Goal: Transaction & Acquisition: Purchase product/service

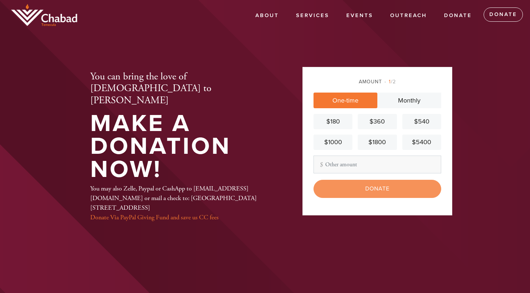
scroll to position [29, 0]
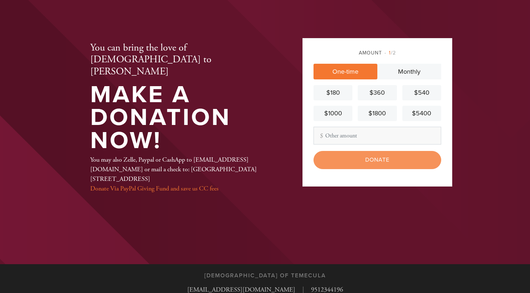
click at [330, 135] on input "Other Amount" at bounding box center [377, 136] width 128 height 18
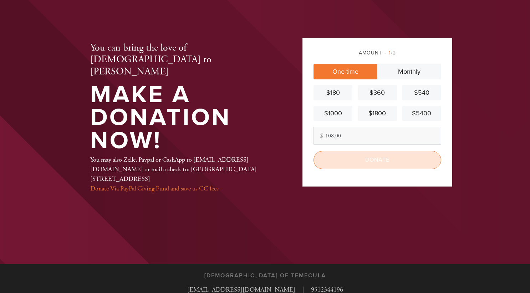
type input "108.00"
click at [372, 159] on input "Donate" at bounding box center [377, 160] width 128 height 18
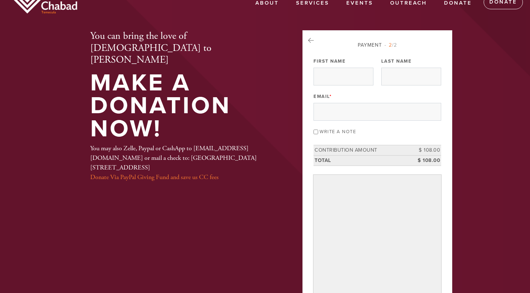
scroll to position [14, 0]
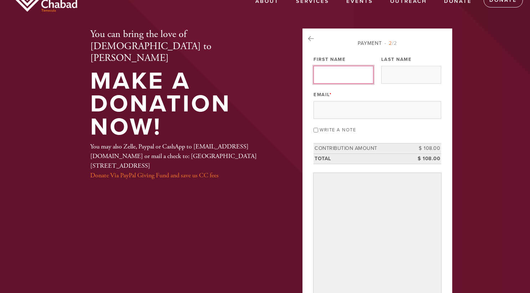
click at [345, 78] on input "First Name" at bounding box center [343, 75] width 60 height 18
type input "R"
type input "AMANDA"
type input "KRUMBEIN"
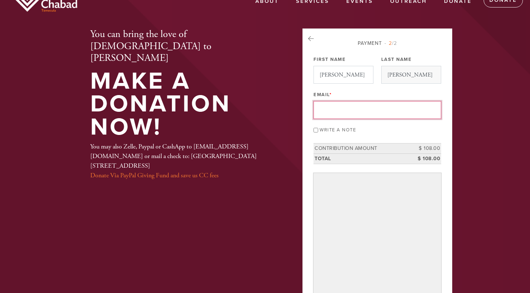
type input "RMKLAW1@GMAIL.COM"
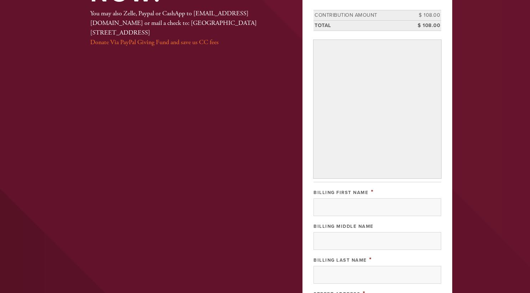
scroll to position [148, 0]
click at [366, 207] on input "Billing First Name" at bounding box center [377, 207] width 128 height 18
type input "AMANDA"
type input "KRUMBEIN"
type input "29832 CORTE FALDAS"
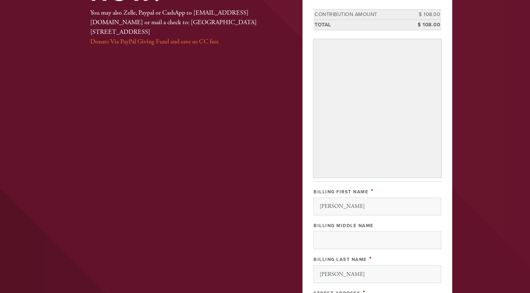
type input "TEMECULA"
type input "United States"
type input "CA"
type input "92591"
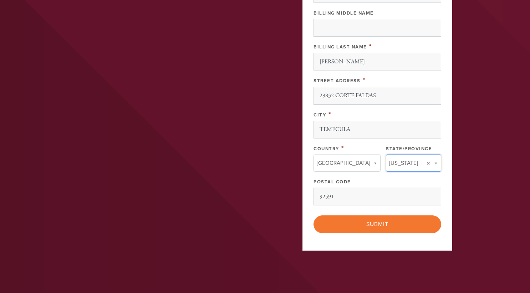
type input "CA"
type input "United States"
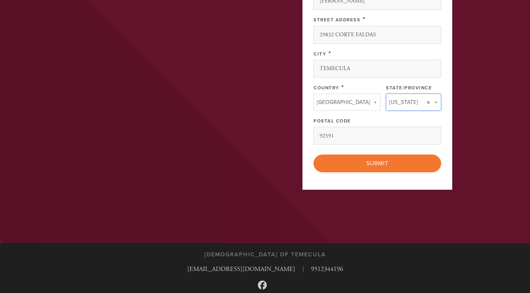
scroll to position [424, 0]
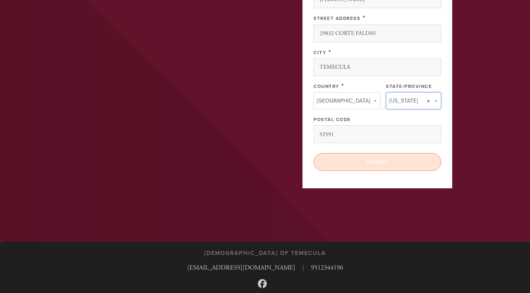
click at [415, 158] on input "Submit" at bounding box center [377, 162] width 128 height 18
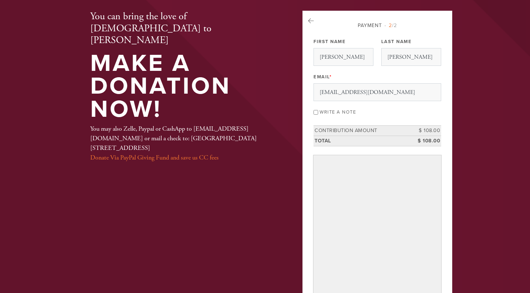
scroll to position [40, 0]
